Goal: Transaction & Acquisition: Download file/media

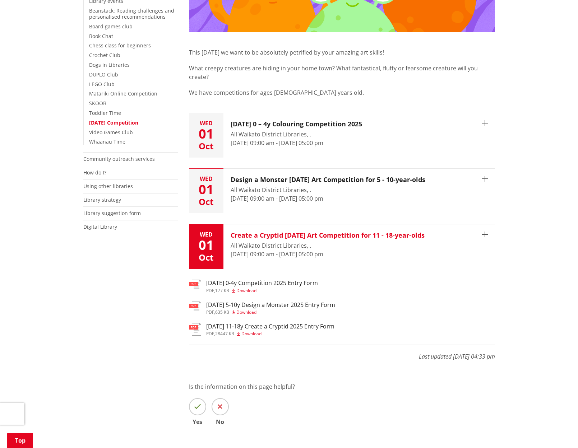
scroll to position [215, 0]
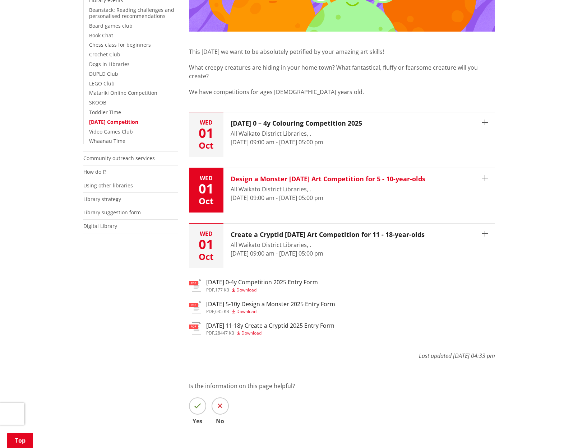
click at [417, 175] on h3 "Design a Monster [DATE] Art Competition for 5 - 10-year-olds" at bounding box center [327, 179] width 195 height 8
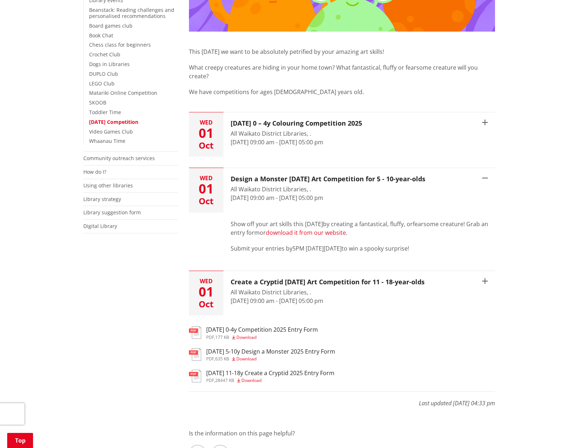
click at [327, 229] on link "download it from our website" at bounding box center [306, 233] width 80 height 8
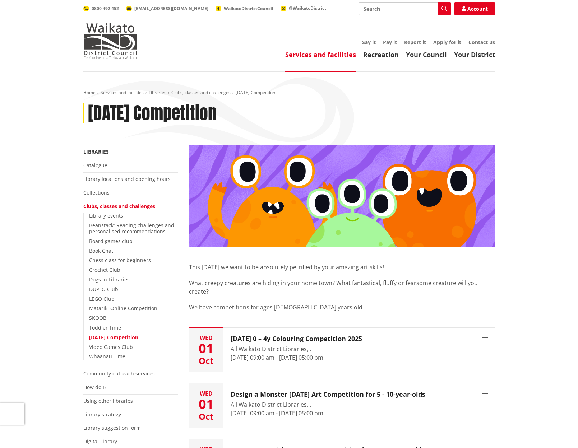
click at [522, 289] on div "Home Services and facilities Libraries Clubs, classes and challenges [DATE] Com…" at bounding box center [289, 381] width 578 height 618
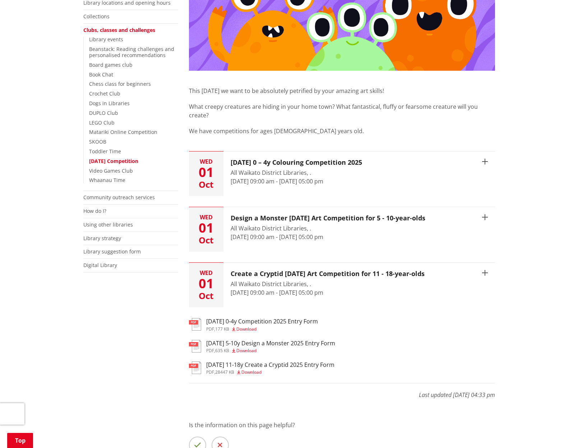
scroll to position [179, 0]
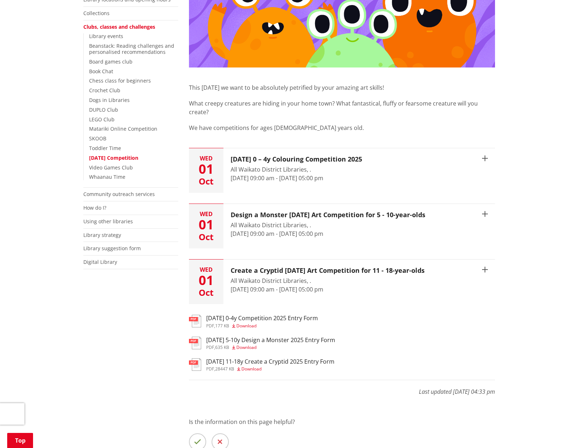
click at [247, 344] on span "Download" at bounding box center [246, 347] width 20 height 6
